Goal: Information Seeking & Learning: Learn about a topic

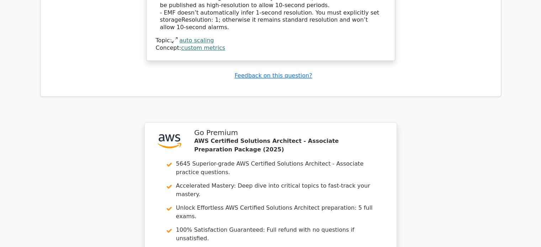
scroll to position [999, 0]
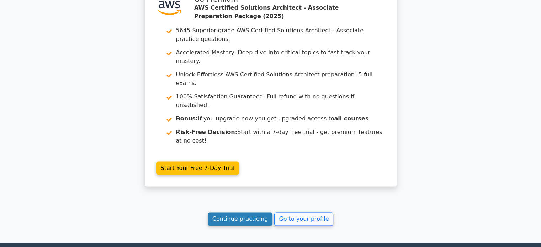
click at [262, 213] on link "Continue practicing" at bounding box center [240, 220] width 65 height 14
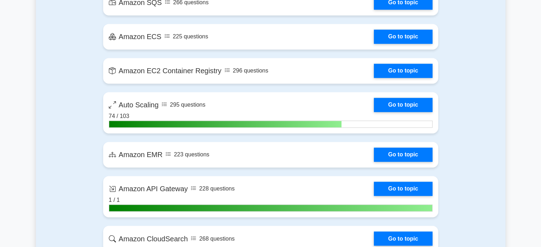
scroll to position [1135, 0]
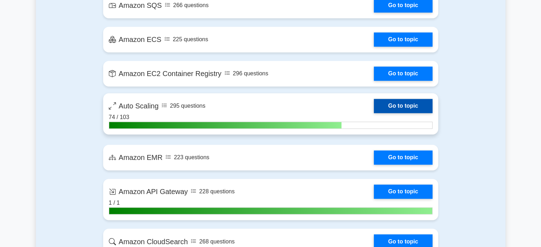
click at [400, 108] on link "Go to topic" at bounding box center [403, 106] width 58 height 14
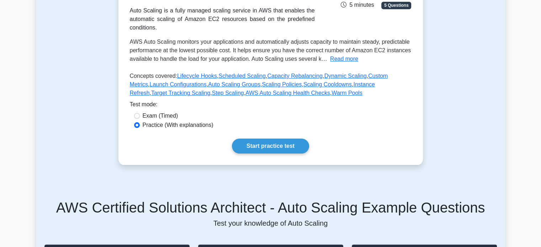
scroll to position [138, 0]
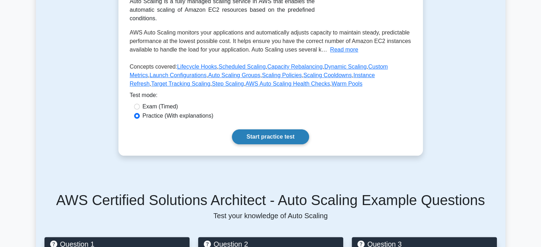
click at [260, 134] on link "Start practice test" at bounding box center [270, 137] width 77 height 15
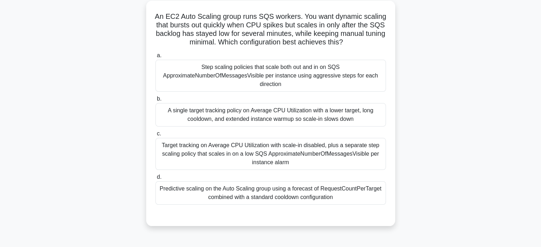
scroll to position [51, 0]
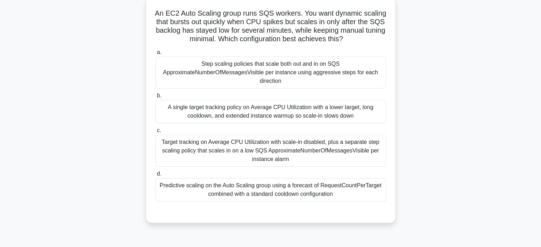
click at [329, 142] on div "Target tracking on Average CPU Utilization with scale-in disabled, plus a separ…" at bounding box center [271, 151] width 231 height 32
click at [156, 133] on input "c. Target tracking on Average CPU Utilization with scale-in disabled, plus a se…" at bounding box center [156, 131] width 0 height 5
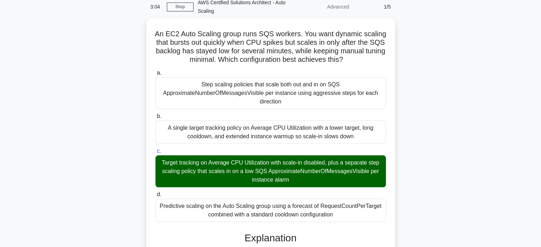
scroll to position [31, 0]
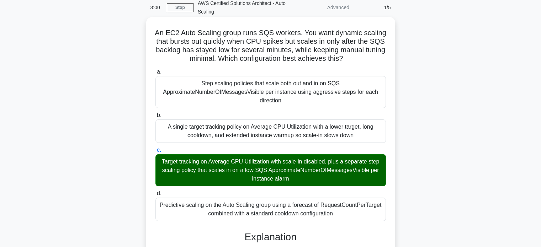
drag, startPoint x: 167, startPoint y: 33, endPoint x: 344, endPoint y: 213, distance: 252.7
copy div "An EC2 Auto Scaling group runs SQS workers. You want dynamic scaling that burst…"
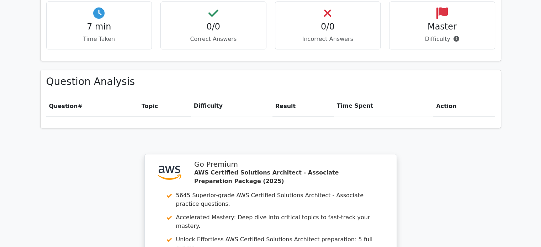
scroll to position [631, 0]
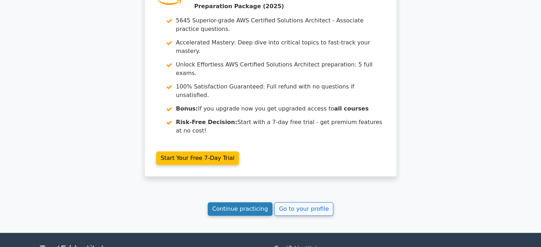
click at [249, 203] on link "Continue practicing" at bounding box center [240, 210] width 65 height 14
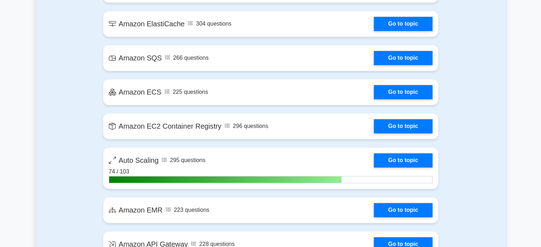
scroll to position [1226, 0]
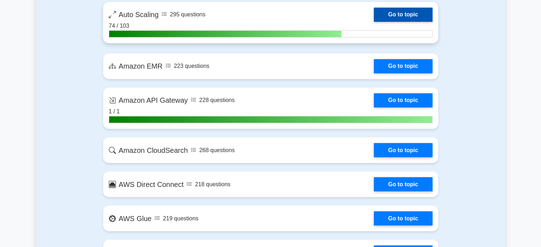
click at [387, 10] on link "Go to topic" at bounding box center [403, 14] width 58 height 14
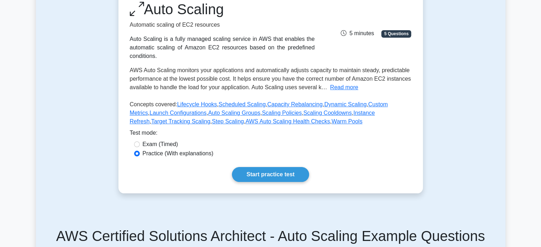
scroll to position [112, 0]
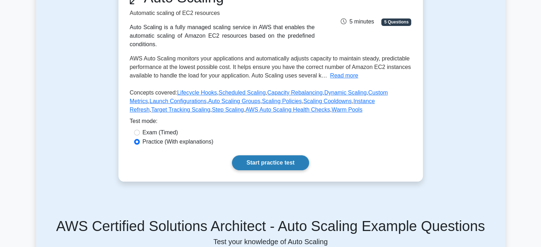
click at [276, 163] on link "Start practice test" at bounding box center [270, 163] width 77 height 15
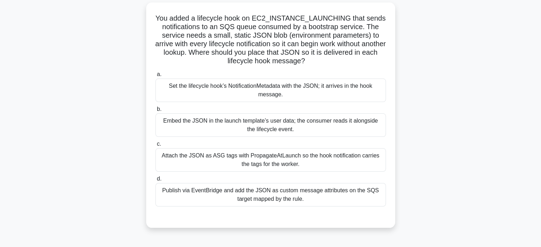
scroll to position [60, 0]
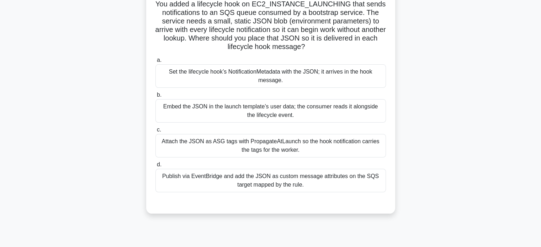
click at [330, 74] on div "Set the lifecycle hook’s NotificationMetadata with the JSON; it arrives in the …" at bounding box center [271, 75] width 231 height 23
click at [156, 63] on input "a. Set the lifecycle hook’s NotificationMetadata with the JSON; it arrives in t…" at bounding box center [156, 60] width 0 height 5
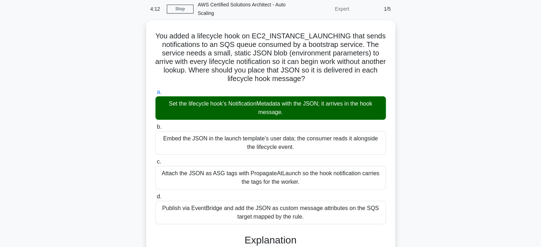
scroll to position [28, 0]
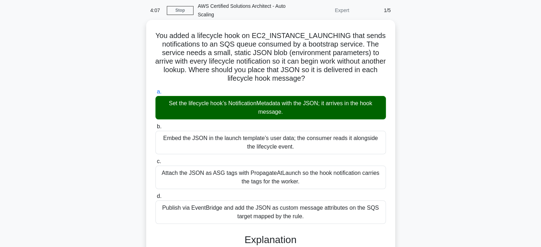
drag, startPoint x: 158, startPoint y: 35, endPoint x: 314, endPoint y: 216, distance: 240.0
click at [314, 216] on div "You added a lifecycle hook on EC2_INSTANCE_LAUNCHING that sends notifications t…" at bounding box center [270, 225] width 243 height 405
copy div "Lor ipsum d sitametco adip el SE5_DOEIUSMO_TEMPORINC utla etdol magnaaliquaen a…"
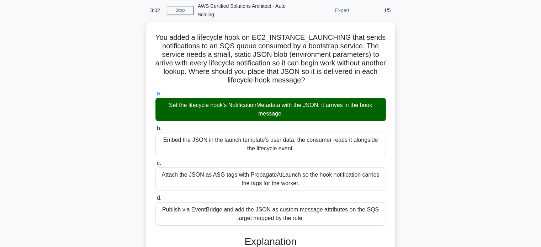
click at [426, 86] on div "You added a lifecycle hook on EC2_INSTANCE_LAUNCHING that sends notifications t…" at bounding box center [271, 232] width 470 height 420
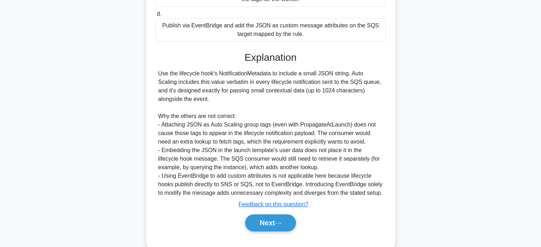
scroll to position [216, 0]
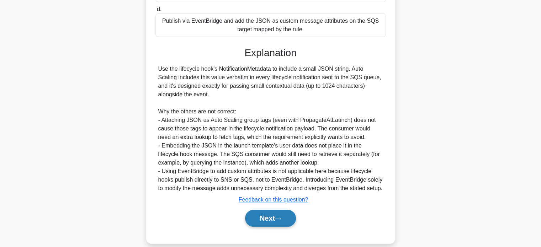
click at [293, 214] on button "Next" at bounding box center [270, 218] width 51 height 17
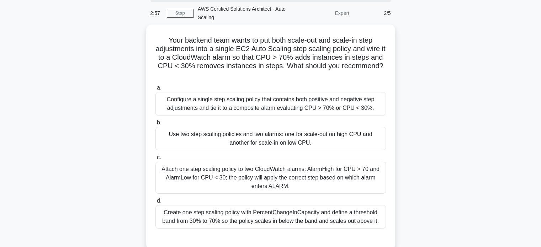
scroll to position [25, 0]
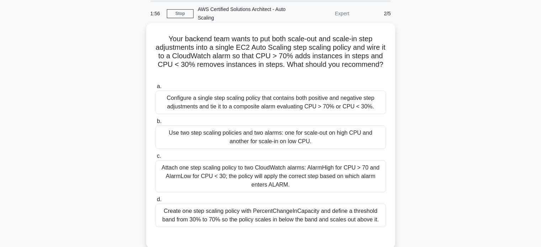
click at [302, 171] on div "Attach one step scaling policy to two CloudWatch alarms: AlarmHigh for CPU > 70…" at bounding box center [271, 177] width 231 height 32
click at [156, 159] on input "c. Attach one step scaling policy to two CloudWatch alarms: AlarmHigh for CPU >…" at bounding box center [156, 156] width 0 height 5
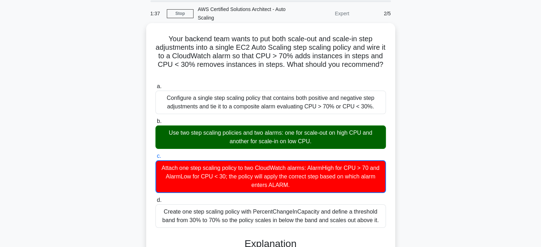
drag, startPoint x: 165, startPoint y: 37, endPoint x: 383, endPoint y: 219, distance: 284.3
click at [383, 219] on div "Your backend team wants to put both scale-out and scale-in step adjustments int…" at bounding box center [270, 237] width 243 height 423
copy div "Your backend team wants to put both scale-out and scale-in step adjustments int…"
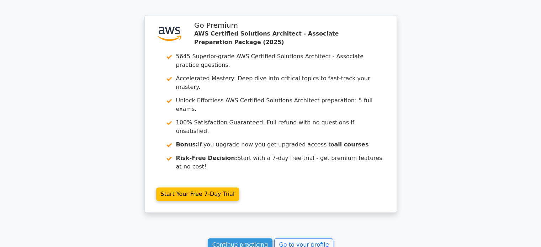
scroll to position [1046, 0]
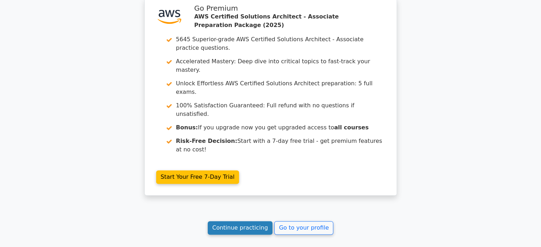
click at [250, 221] on link "Continue practicing" at bounding box center [240, 228] width 65 height 14
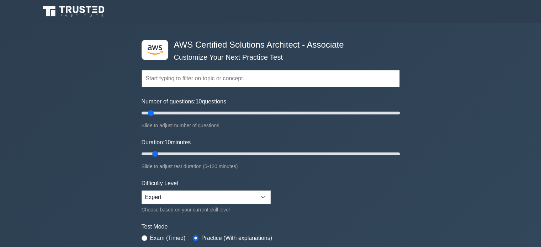
scroll to position [216, 0]
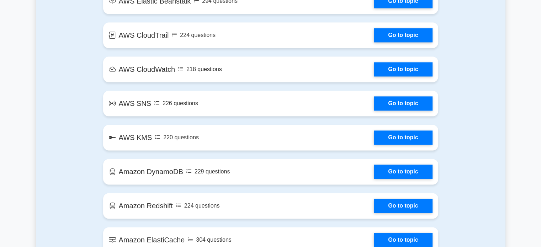
scroll to position [1082, 0]
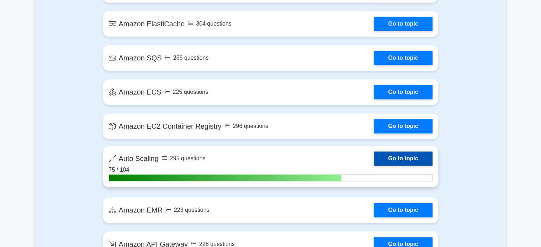
click at [398, 159] on link "Go to topic" at bounding box center [403, 159] width 58 height 14
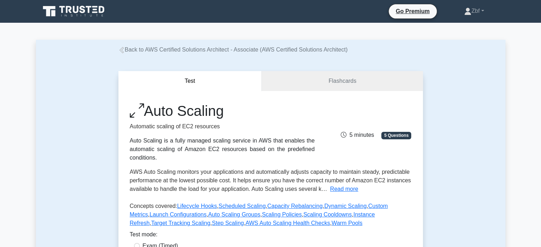
scroll to position [216, 0]
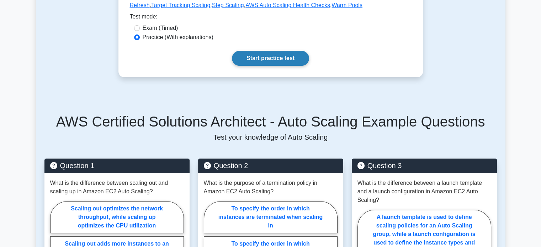
click at [250, 64] on link "Start practice test" at bounding box center [270, 58] width 77 height 15
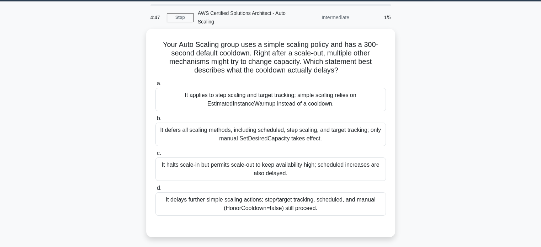
scroll to position [23, 0]
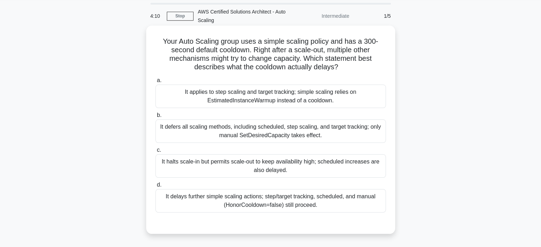
click at [335, 132] on div "It defers all scaling methods, including scheduled, step scaling, and target tr…" at bounding box center [271, 131] width 231 height 23
click at [156, 118] on input "b. It defers all scaling methods, including scheduled, step scaling, and target…" at bounding box center [156, 115] width 0 height 5
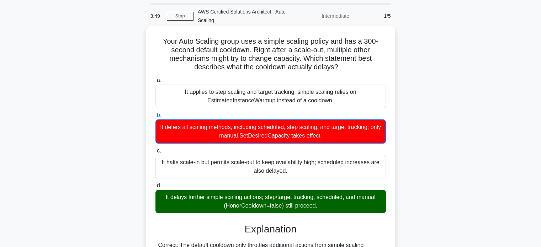
drag, startPoint x: 161, startPoint y: 40, endPoint x: 329, endPoint y: 206, distance: 236.4
click at [329, 206] on div "Your Auto Scaling group uses a simple scaling policy and has a 300-second defau…" at bounding box center [270, 222] width 243 height 389
copy div "Your Auto Scaling group uses a simple scaling policy and has a 300-second defau…"
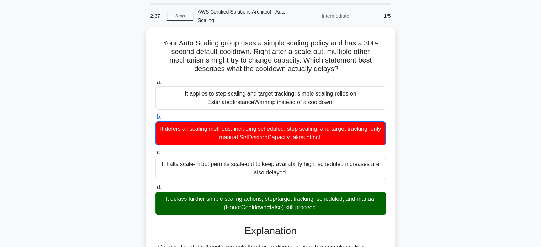
click at [103, 83] on div "Your Auto Scaling group uses a simple scaling policy and has a 300-second defau…" at bounding box center [271, 228] width 470 height 403
click at [449, 58] on div "Your Auto Scaling group uses a simple scaling policy and has a 300-second defau…" at bounding box center [271, 228] width 470 height 403
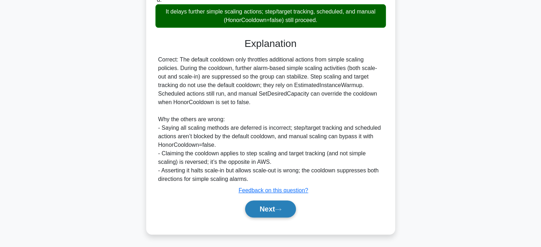
click at [273, 209] on button "Next" at bounding box center [270, 209] width 51 height 17
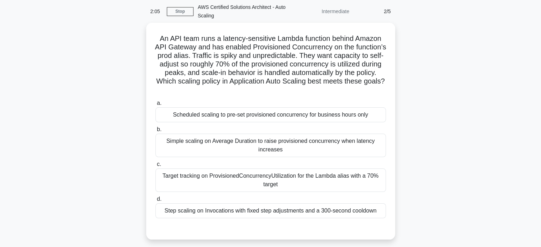
scroll to position [27, 0]
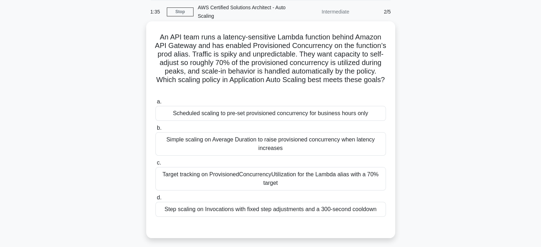
click at [284, 185] on div "Target tracking on ProvisionedConcurrencyUtilization for the Lambda alias with …" at bounding box center [271, 178] width 231 height 23
click at [156, 166] on input "c. Target tracking on ProvisionedConcurrencyUtilization for the Lambda alias wi…" at bounding box center [156, 163] width 0 height 5
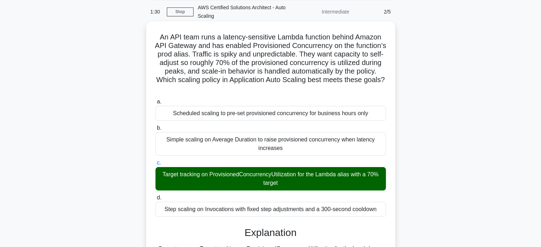
drag, startPoint x: 156, startPoint y: 33, endPoint x: 386, endPoint y: 210, distance: 290.4
click at [386, 210] on div "An API team runs a latency-sensitive Lambda function behind Amazon API Gateway …" at bounding box center [270, 235] width 243 height 423
copy div "An API team runs a latency-sensitive Lambda function behind Amazon API Gateway …"
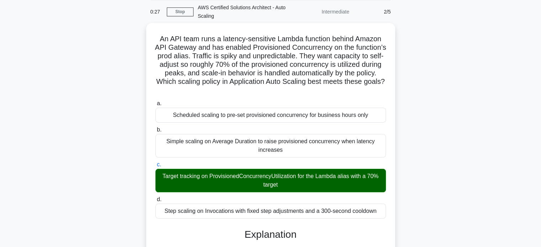
click at [493, 85] on div "An API team runs a latency-sensitive Lambda function behind Amazon API Gateway …" at bounding box center [271, 241] width 470 height 437
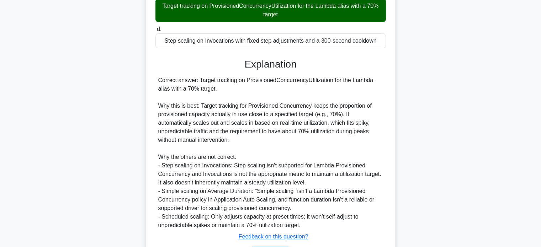
scroll to position [242, 0]
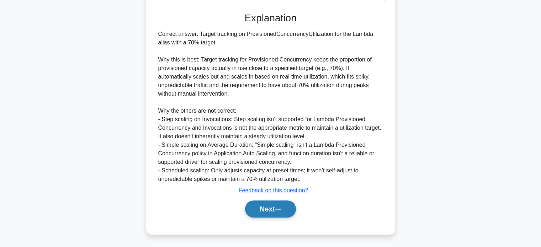
click at [296, 211] on button "Next" at bounding box center [270, 209] width 51 height 17
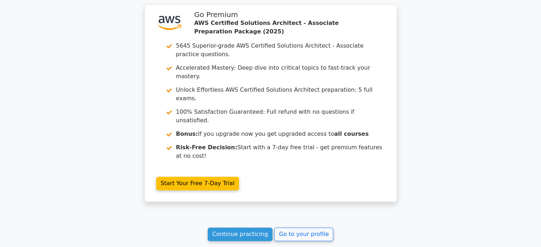
scroll to position [1042, 0]
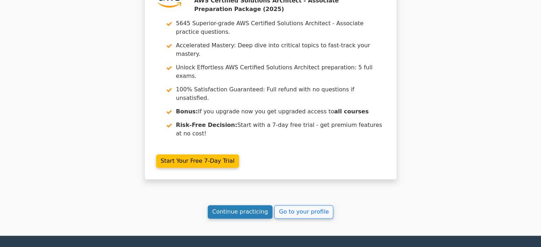
click at [253, 205] on link "Continue practicing" at bounding box center [240, 212] width 65 height 14
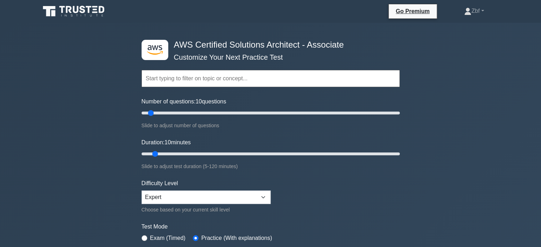
click at [533, 169] on div ".st0{fill:#252F3E;} .st1{fill-rule:evenodd;clip-rule:evenodd;fill:#FF9900;} AWS…" at bounding box center [270, 237] width 541 height 428
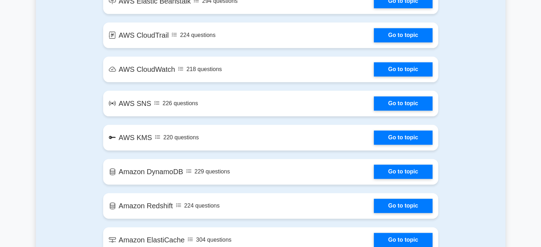
scroll to position [1082, 0]
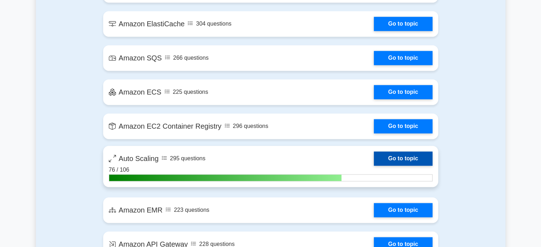
click at [398, 159] on link "Go to topic" at bounding box center [403, 159] width 58 height 14
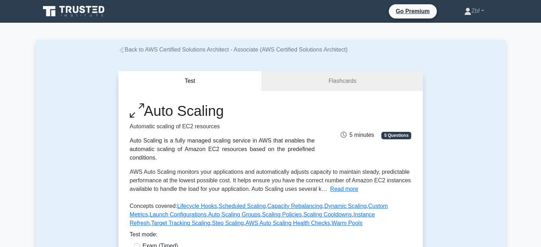
scroll to position [216, 0]
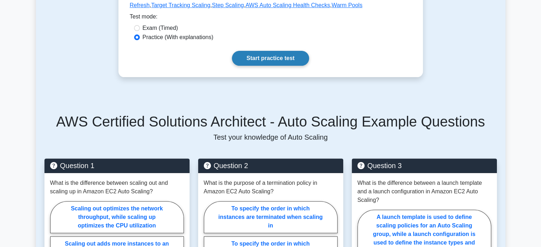
click at [285, 59] on link "Start practice test" at bounding box center [270, 58] width 77 height 15
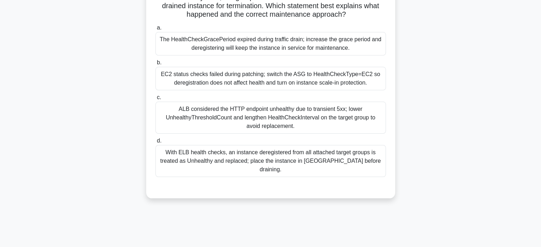
scroll to position [95, 0]
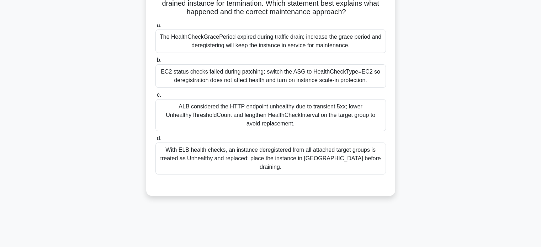
click at [349, 147] on div "With ELB health checks, an instance deregistered from all attached target group…" at bounding box center [271, 159] width 231 height 32
click at [156, 141] on input "d. With ELB health checks, an instance deregistered from all attached target gr…" at bounding box center [156, 138] width 0 height 5
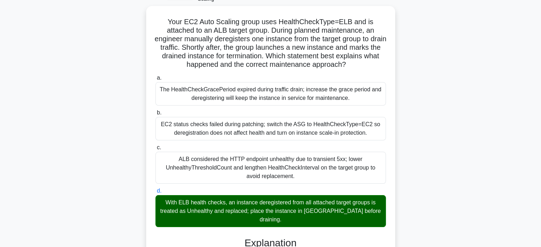
scroll to position [43, 0]
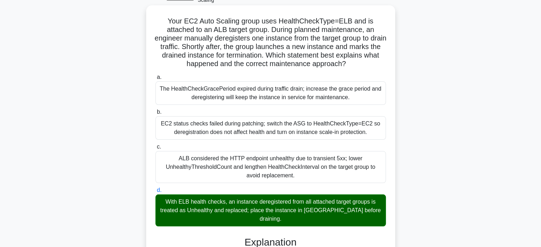
drag, startPoint x: 168, startPoint y: 17, endPoint x: 382, endPoint y: 210, distance: 288.1
click at [382, 210] on div "Your EC2 Auto Scaling group uses HealthCheckType=ELB and is attached to an ALB …" at bounding box center [270, 228] width 243 height 440
copy div "Your EC2 Auto Scaling group uses HealthCheckType=ELB and is attached to an ALB …"
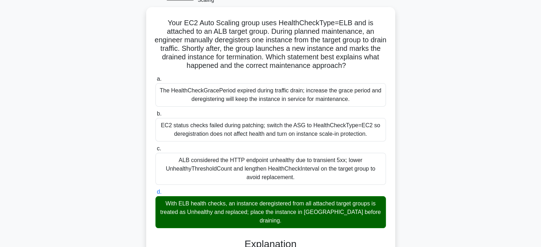
click at [495, 58] on div "Your EC2 Auto Scaling group uses HealthCheckType=ELB and is attached to an ALB …" at bounding box center [271, 234] width 470 height 454
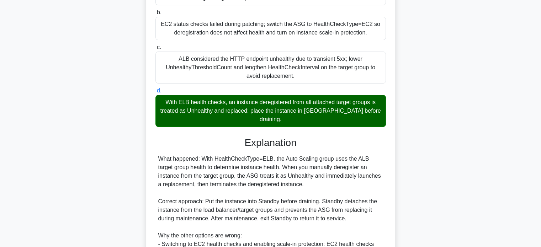
scroll to position [213, 0]
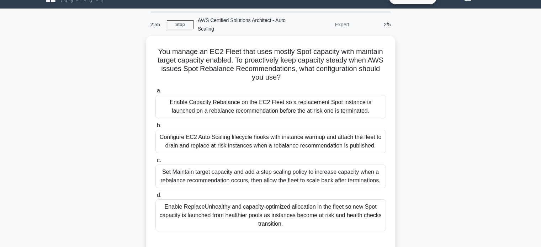
scroll to position [10, 0]
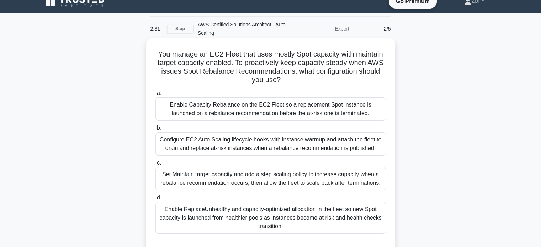
click at [234, 112] on div "Enable Capacity Rebalance on the EC2 Fleet so a replacement Spot instance is la…" at bounding box center [271, 109] width 231 height 23
click at [156, 96] on input "a. Enable Capacity Rebalance on the EC2 Fleet so a replacement Spot instance is…" at bounding box center [156, 93] width 0 height 5
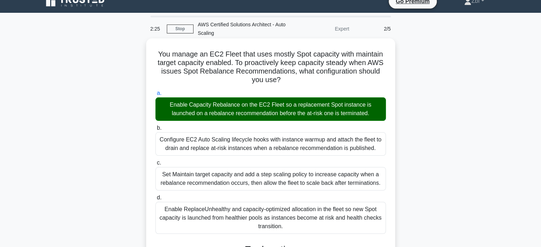
drag, startPoint x: 153, startPoint y: 50, endPoint x: 288, endPoint y: 227, distance: 223.3
click at [288, 227] on div "You manage an EC2 Fleet that uses mostly Spot capacity with maintain target cap…" at bounding box center [270, 243] width 243 height 405
copy div "You manage an EC2 Fleet that uses mostly Spot capacity with maintain target cap…"
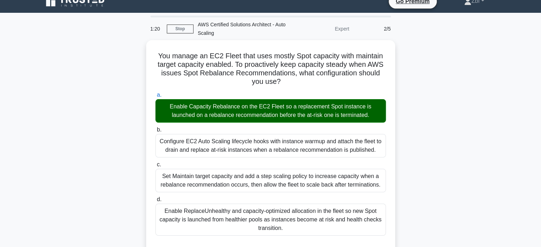
scroll to position [225, 0]
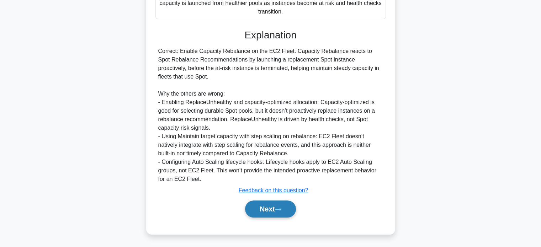
click at [259, 208] on button "Next" at bounding box center [270, 209] width 51 height 17
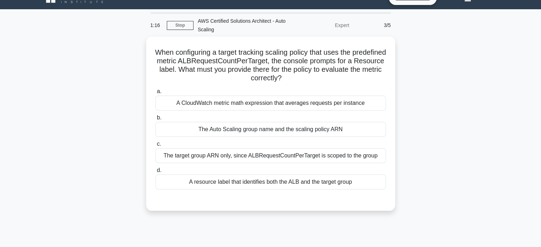
scroll to position [13, 0]
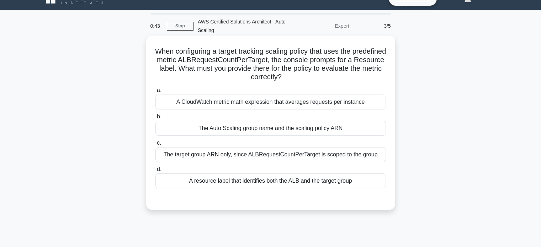
click at [291, 177] on div "A resource label that identifies both the ALB and the target group" at bounding box center [271, 181] width 231 height 15
click at [156, 172] on input "d. A resource label that identifies both the ALB and the target group" at bounding box center [156, 169] width 0 height 5
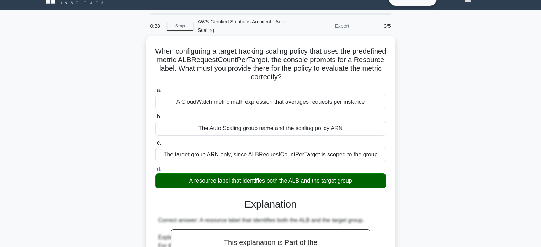
drag, startPoint x: 169, startPoint y: 50, endPoint x: 365, endPoint y: 180, distance: 235.4
click at [365, 180] on div "When configuring a target tracking scaling policy that uses the predefined metr…" at bounding box center [270, 219] width 243 height 363
copy div "When configuring a target tracking scaling policy that uses the predefined metr…"
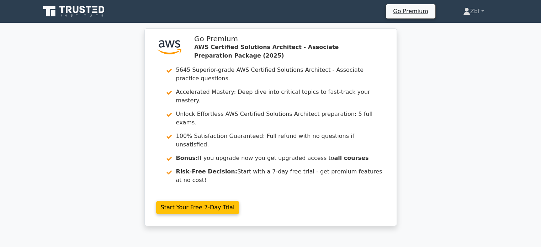
click at [437, 41] on div ".st0{fill:#252F3E;} .st1{fill-rule:evenodd;clip-rule:evenodd;fill:#FF9900;} Go …" at bounding box center [270, 131] width 541 height 206
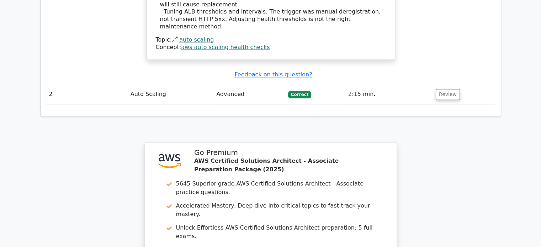
scroll to position [1081, 0]
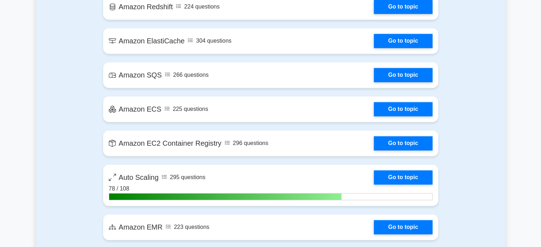
scroll to position [1082, 0]
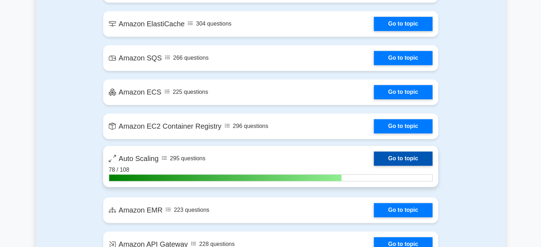
click at [425, 155] on link "Go to topic" at bounding box center [403, 159] width 58 height 14
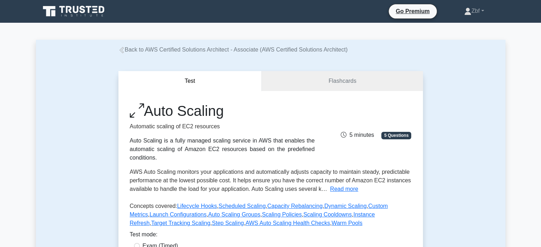
scroll to position [216, 0]
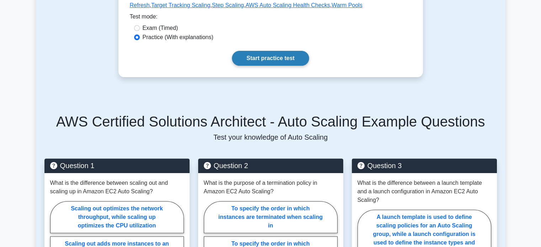
click at [254, 55] on link "Start practice test" at bounding box center [270, 58] width 77 height 15
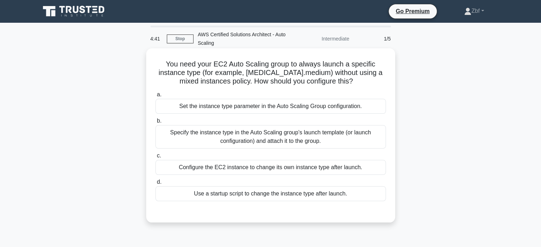
click at [285, 133] on div "Specify the instance type in the Auto Scaling group’s launch template (or launc…" at bounding box center [271, 136] width 231 height 23
click at [156, 124] on input "b. Specify the instance type in the Auto Scaling group’s launch template (or la…" at bounding box center [156, 121] width 0 height 5
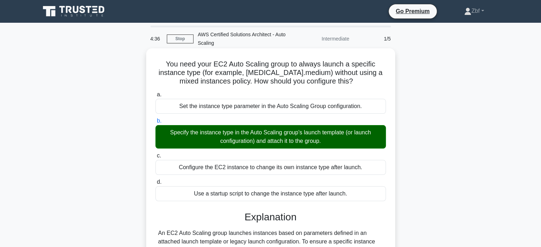
drag, startPoint x: 164, startPoint y: 62, endPoint x: 363, endPoint y: 193, distance: 237.5
click at [363, 193] on div "You need your EC2 Auto Scaling group to always launch a specific instance type …" at bounding box center [270, 198] width 243 height 294
copy div "You need your EC2 Auto Scaling group to always launch a specific instance type …"
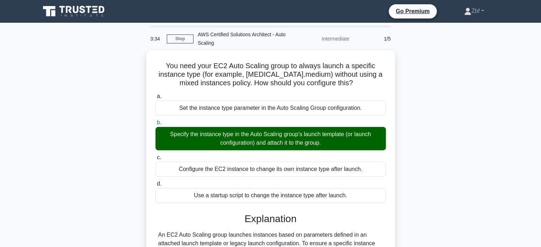
click at [467, 41] on div "3:34 Stop AWS Certified Solutions Architect - Auto Scaling Intermediate 1/5 You…" at bounding box center [271, 204] width 470 height 356
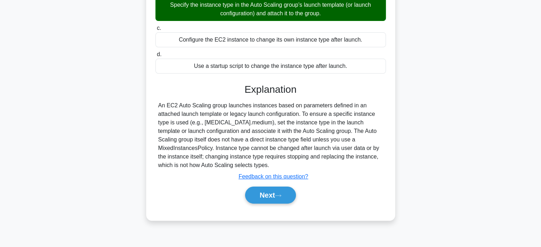
scroll to position [135, 0]
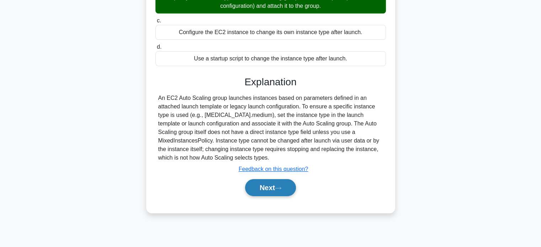
click at [288, 188] on button "Next" at bounding box center [270, 187] width 51 height 17
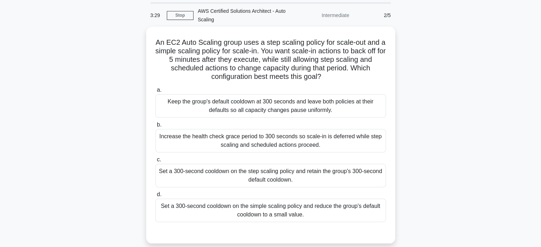
scroll to position [21, 0]
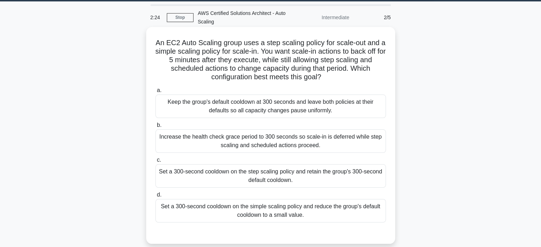
click at [345, 220] on div "Set a 300-second cooldown on the simple scaling policy and reduce the group's d…" at bounding box center [271, 210] width 231 height 23
click at [156, 198] on input "d. Set a 300-second cooldown on the simple scaling policy and reduce the group'…" at bounding box center [156, 195] width 0 height 5
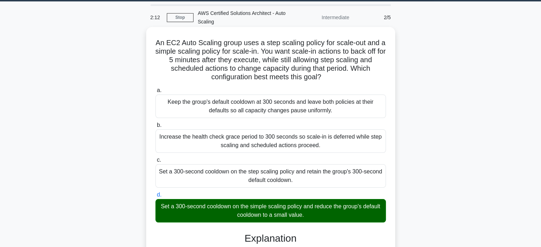
drag, startPoint x: 158, startPoint y: 43, endPoint x: 331, endPoint y: 216, distance: 244.2
click at [331, 216] on div "An EC2 Auto Scaling group uses a step scaling policy for scale-out and a simple…" at bounding box center [270, 232] width 243 height 405
copy div "An EC2 Auto Scaling group uses a step scaling policy for scale-out and a simple…"
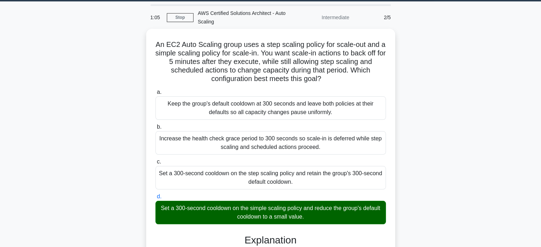
click at [428, 72] on div "An EC2 Auto Scaling group uses a step scaling policy for scale-out and a simple…" at bounding box center [271, 239] width 470 height 420
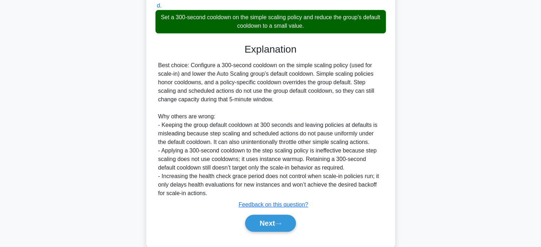
scroll to position [225, 0]
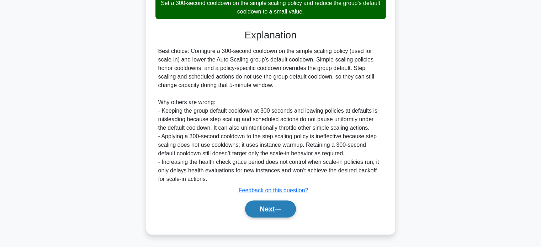
click at [282, 212] on button "Next" at bounding box center [270, 209] width 51 height 17
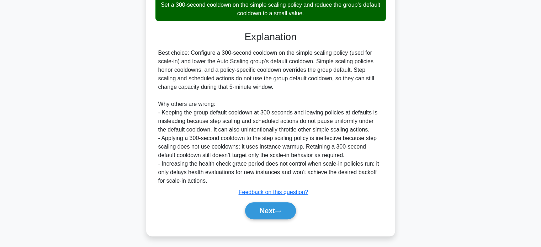
scroll to position [30, 0]
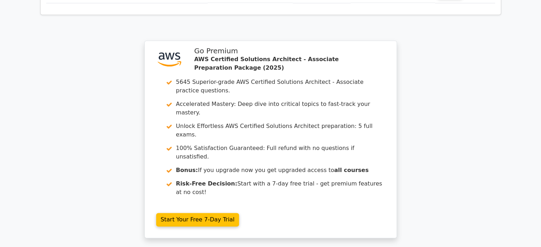
scroll to position [909, 0]
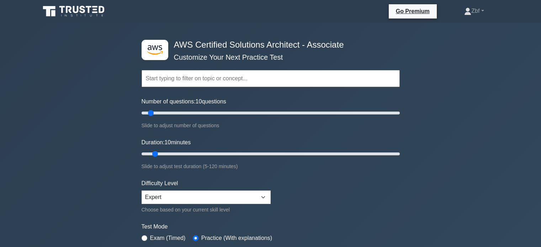
scroll to position [216, 0]
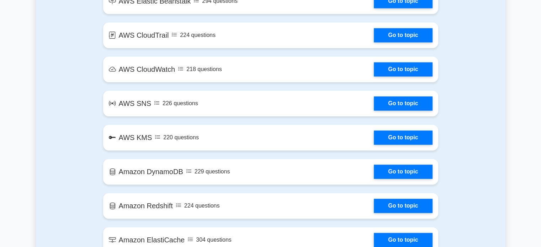
scroll to position [1082, 0]
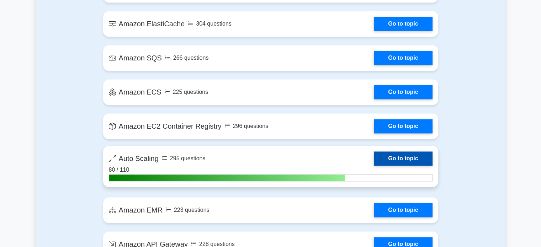
click at [413, 157] on link "Go to topic" at bounding box center [403, 159] width 58 height 14
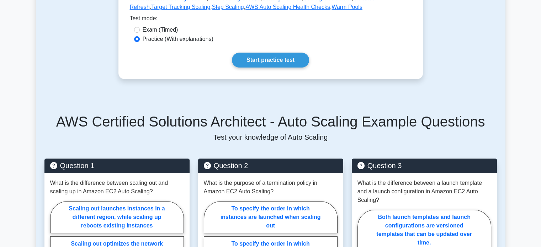
scroll to position [578, 0]
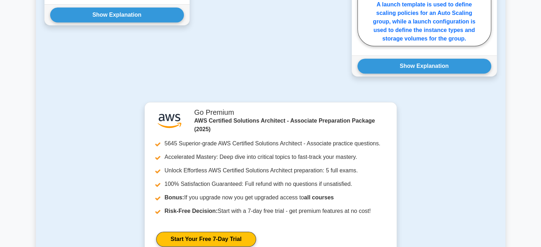
drag, startPoint x: 546, startPoint y: 131, endPoint x: 546, endPoint y: 186, distance: 55.5
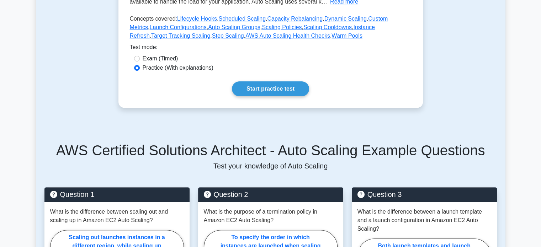
scroll to position [183, 0]
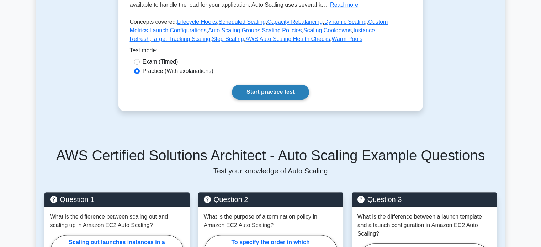
click at [297, 92] on link "Start practice test" at bounding box center [270, 92] width 77 height 15
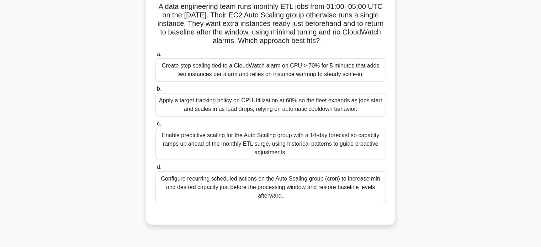
scroll to position [67, 0]
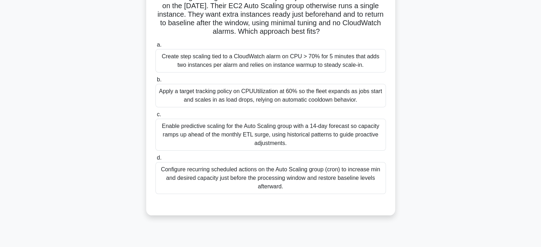
click at [309, 177] on div "Configure recurring scheduled actions on the Auto Scaling group (cron) to incre…" at bounding box center [271, 178] width 231 height 32
click at [156, 161] on input "d. Configure recurring scheduled actions on the Auto Scaling group (cron) to in…" at bounding box center [156, 158] width 0 height 5
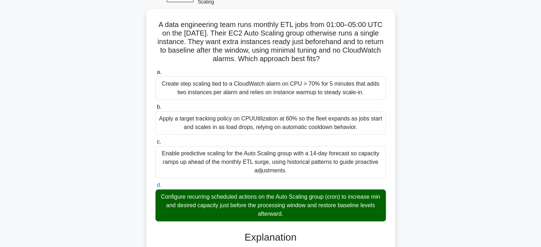
scroll to position [37, 0]
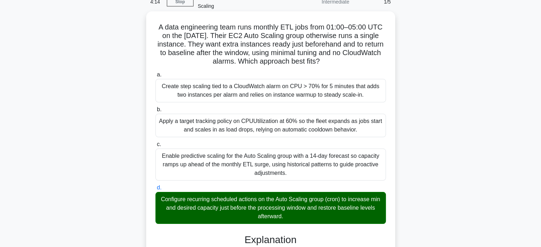
drag, startPoint x: 158, startPoint y: 26, endPoint x: 290, endPoint y: 217, distance: 232.5
click at [290, 217] on div "A data engineering team runs monthly ETL jobs from 01:00–05:00 UTC on the [DATE…" at bounding box center [270, 221] width 243 height 414
copy div "L ipsu dolorsitame cons adip elitsed DOE temp inci 87:83–19:66 UTL et dol magn …"
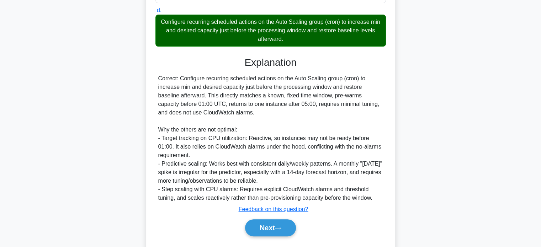
scroll to position [234, 0]
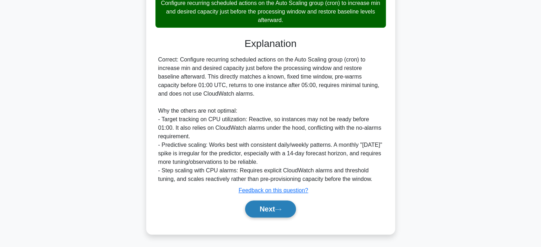
click at [280, 201] on button "Next" at bounding box center [270, 209] width 51 height 17
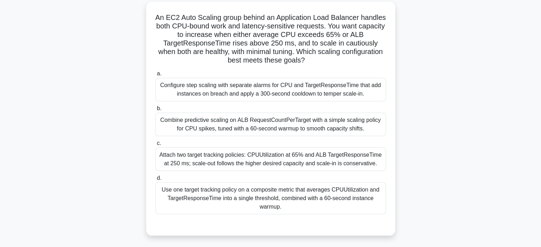
scroll to position [50, 0]
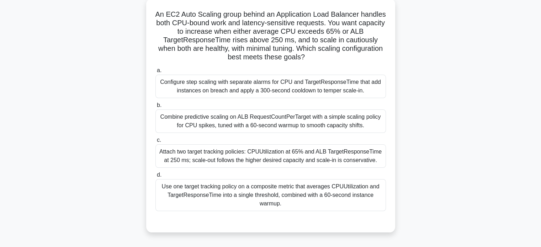
click at [316, 153] on div "Attach two target tracking policies: CPUUtilization at 65% and ALB TargetRespon…" at bounding box center [271, 156] width 231 height 23
click at [156, 143] on input "c. Attach two target tracking policies: CPUUtilization at 65% and ALB TargetRes…" at bounding box center [156, 140] width 0 height 5
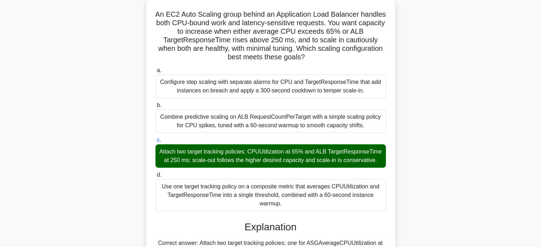
drag, startPoint x: 167, startPoint y: 14, endPoint x: 284, endPoint y: 211, distance: 229.2
click at [284, 211] on div "An EC2 Auto Scaling group behind an Application Load Balancer handles both CPU-…" at bounding box center [270, 242] width 243 height 482
copy div "An EC2 Auto Scaling group behind an Application Load Balancer handles both CPU-…"
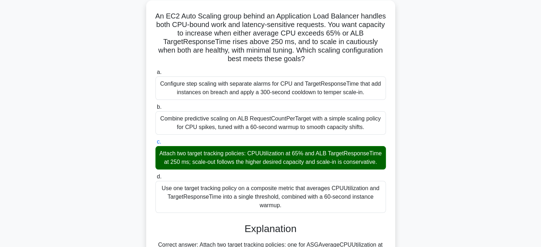
click at [456, 57] on div "An EC2 Auto Scaling group behind an Application Load Balancer handles both CPU-…" at bounding box center [271, 248] width 470 height 497
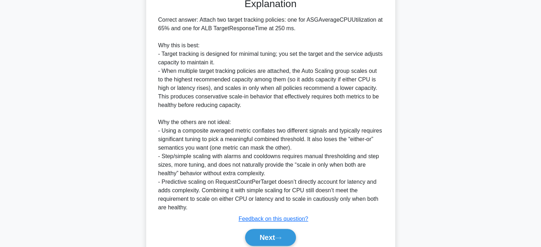
scroll to position [310, 0]
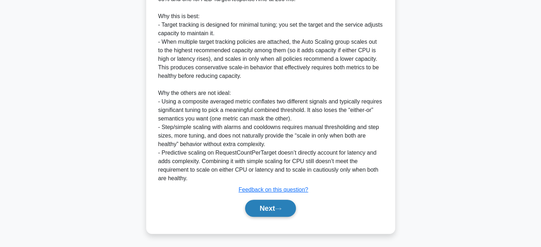
click at [275, 213] on button "Next" at bounding box center [270, 208] width 51 height 17
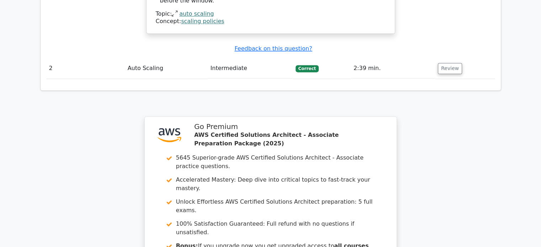
scroll to position [1065, 0]
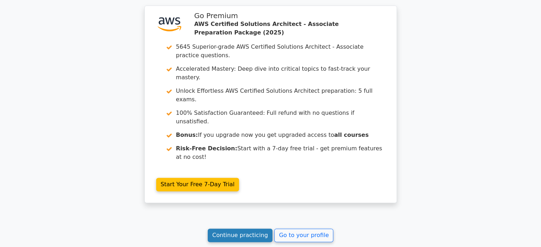
click at [260, 229] on link "Continue practicing" at bounding box center [240, 236] width 65 height 14
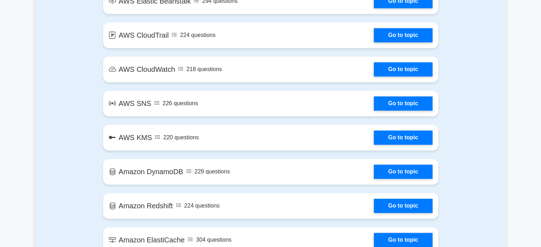
scroll to position [1082, 0]
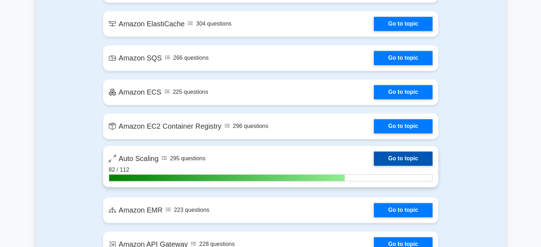
click at [402, 156] on link "Go to topic" at bounding box center [403, 159] width 58 height 14
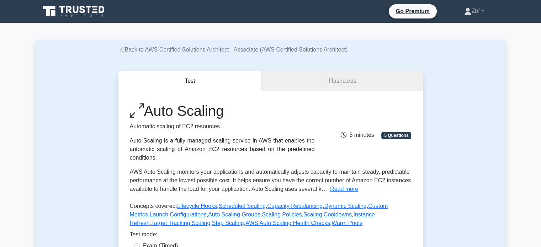
scroll to position [216, 0]
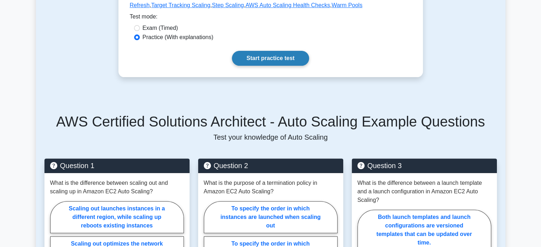
click at [281, 60] on link "Start practice test" at bounding box center [270, 58] width 77 height 15
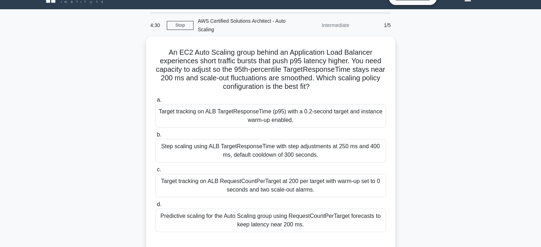
scroll to position [15, 0]
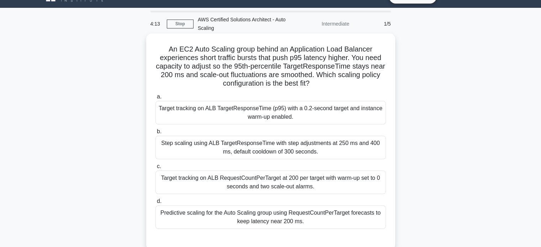
click at [350, 116] on div "Target tracking on ALB TargetResponseTime (p95) with a 0.2-second target and in…" at bounding box center [271, 112] width 231 height 23
click at [156, 99] on input "a. Target tracking on ALB TargetResponseTime (p95) with a 0.2-second target and…" at bounding box center [156, 97] width 0 height 5
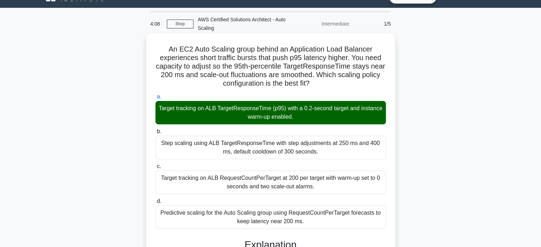
drag, startPoint x: 167, startPoint y: 49, endPoint x: 314, endPoint y: 225, distance: 229.0
click at [314, 225] on div "An EC2 Auto Scaling group behind an Application Load Balancer experiences short…" at bounding box center [270, 243] width 243 height 414
copy div "An EC2 Auto Scaling group behind an Application Load Balancer experiences short…"
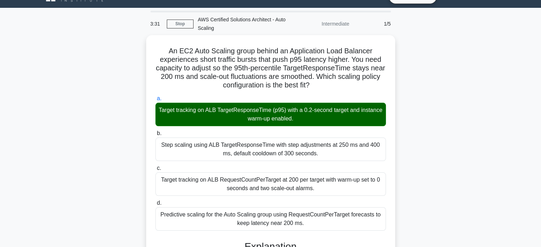
click at [415, 64] on div "An EC2 Auto Scaling group behind an Application Load Balancer experiences short…" at bounding box center [271, 249] width 470 height 428
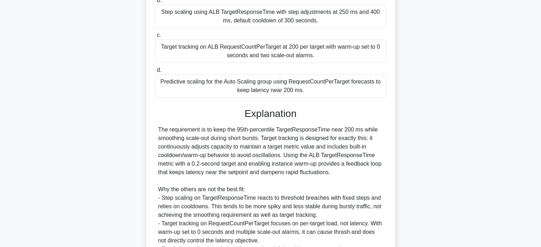
scroll to position [234, 0]
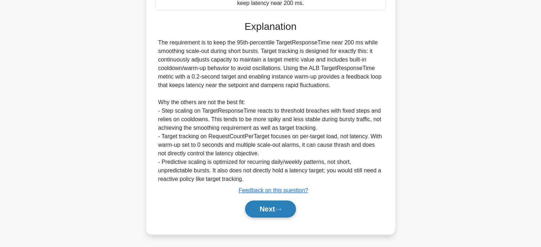
click at [288, 209] on button "Next" at bounding box center [270, 209] width 51 height 17
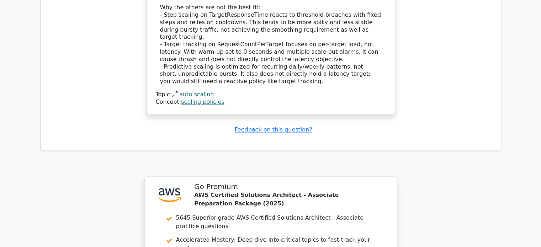
scroll to position [1045, 0]
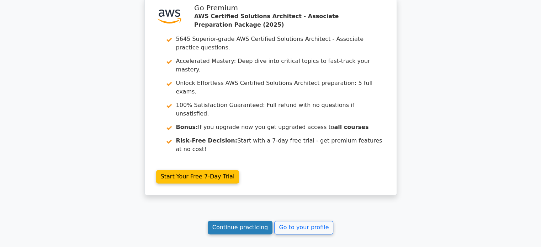
click at [243, 221] on link "Continue practicing" at bounding box center [240, 228] width 65 height 14
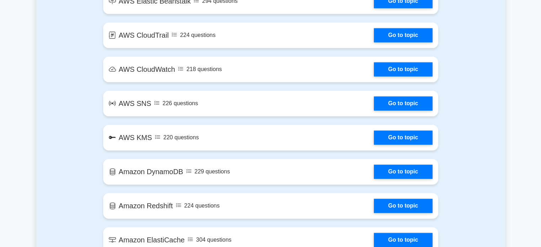
scroll to position [1082, 0]
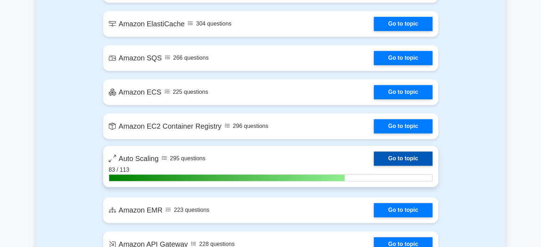
click at [398, 156] on link "Go to topic" at bounding box center [403, 159] width 58 height 14
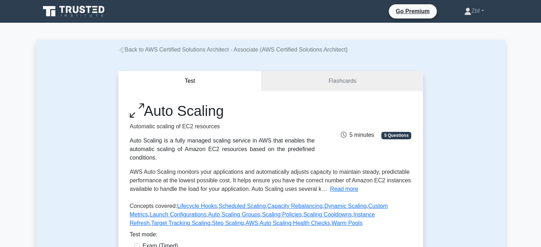
scroll to position [216, 0]
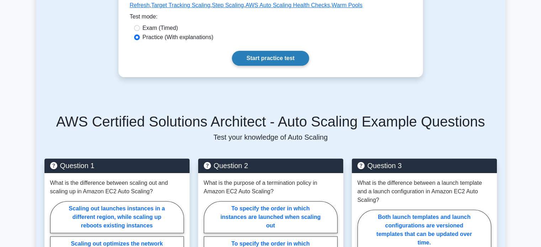
click at [262, 64] on link "Start practice test" at bounding box center [270, 58] width 77 height 15
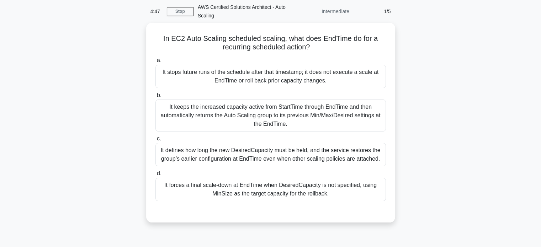
scroll to position [30, 0]
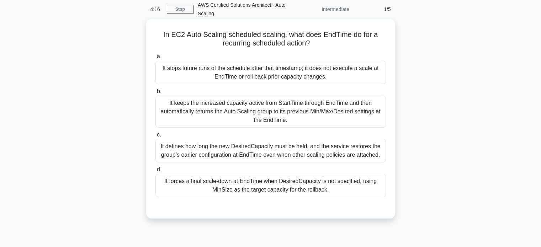
click at [321, 104] on div "It keeps the increased capacity active from StartTime through EndTime and then …" at bounding box center [271, 112] width 231 height 32
click at [156, 94] on input "b. It keeps the increased capacity active from StartTime through EndTime and th…" at bounding box center [156, 91] width 0 height 5
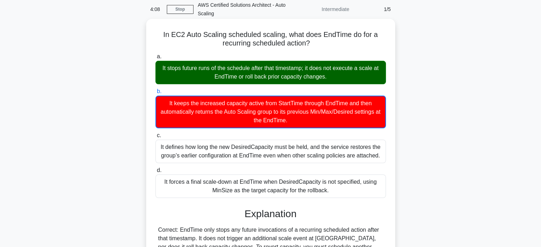
drag, startPoint x: 160, startPoint y: 31, endPoint x: 336, endPoint y: 190, distance: 236.9
click at [336, 190] on div "In EC2 Auto Scaling scheduled scaling, what does EndTime do for a recurring sch…" at bounding box center [270, 203] width 243 height 363
copy div "Lo IP4 Dolo Sitamet consectet adipisc, elit sedd EiuSmod te inc u laboreetd mag…"
